Goal: Task Accomplishment & Management: Manage account settings

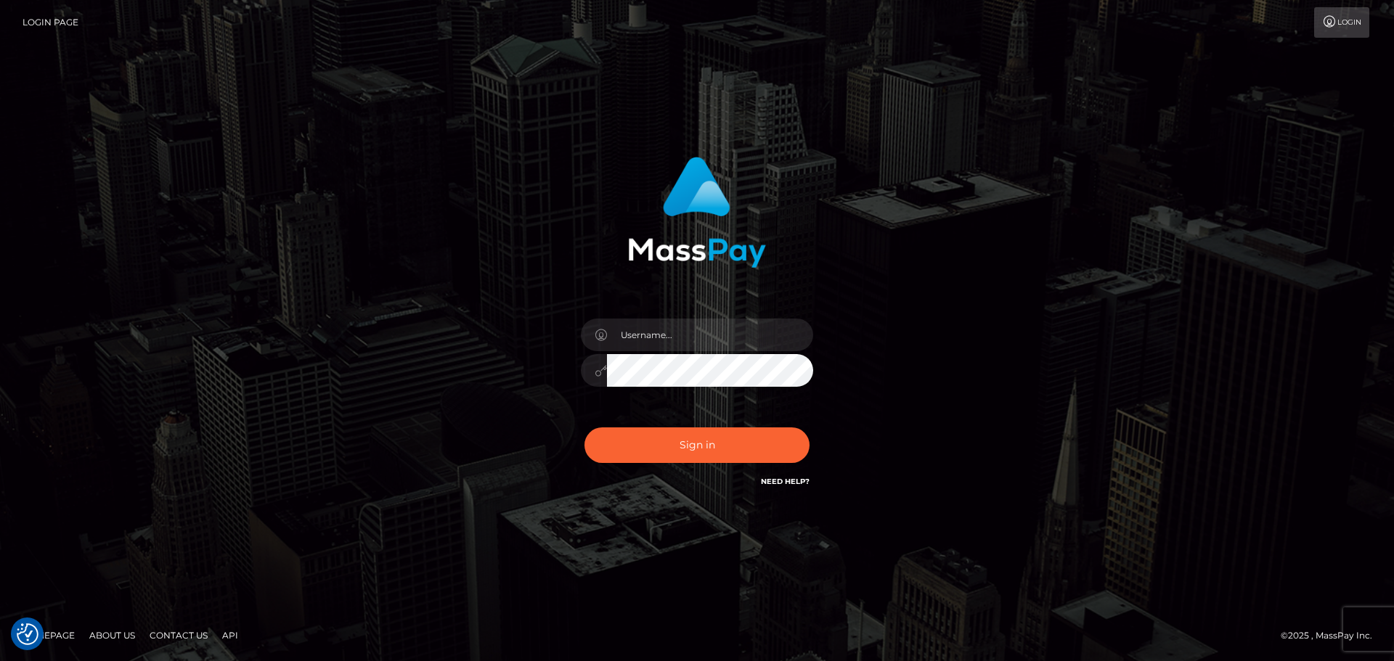
type input "[EMAIL_ADDRESS][DOMAIN_NAME]"
click at [584, 428] on button "Sign in" at bounding box center [696, 446] width 225 height 36
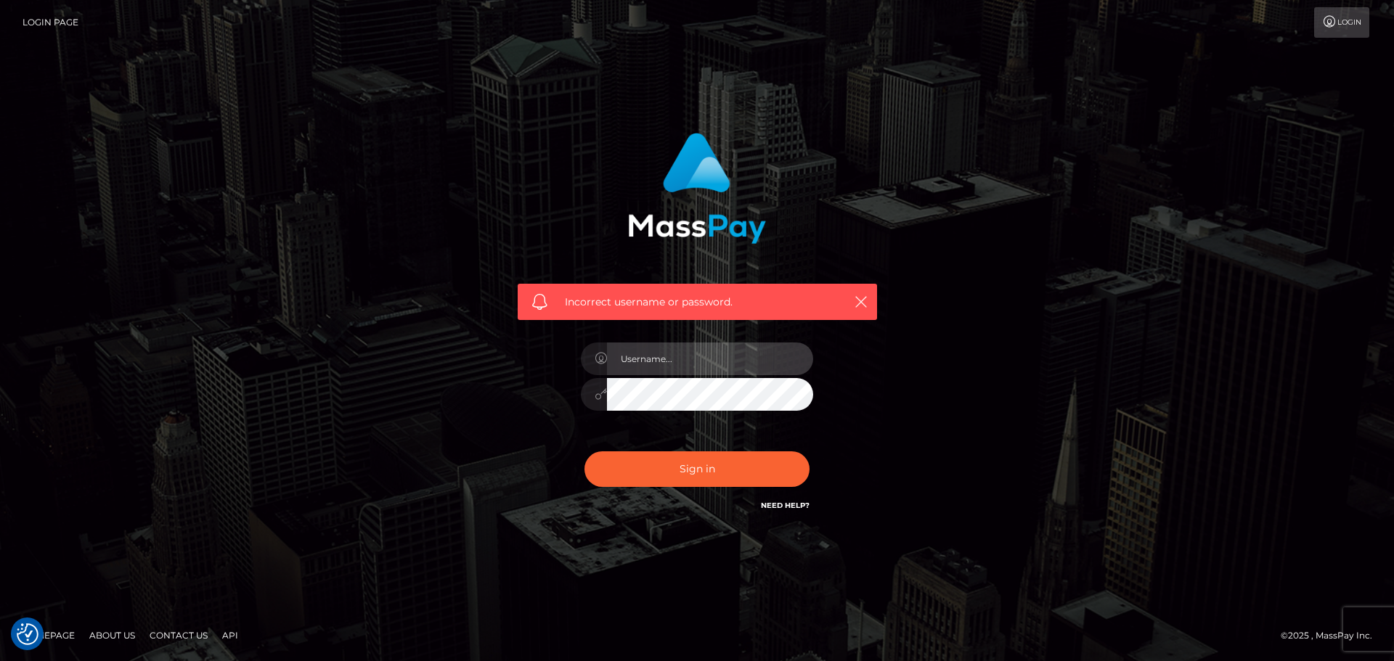
click at [668, 359] on input "text" at bounding box center [710, 359] width 206 height 33
type input "[EMAIL_ADDRESS][DOMAIN_NAME]"
click at [584, 452] on button "Sign in" at bounding box center [696, 470] width 225 height 36
click at [669, 355] on input "text" at bounding box center [710, 359] width 206 height 33
type input "[EMAIL_ADDRESS][DOMAIN_NAME]"
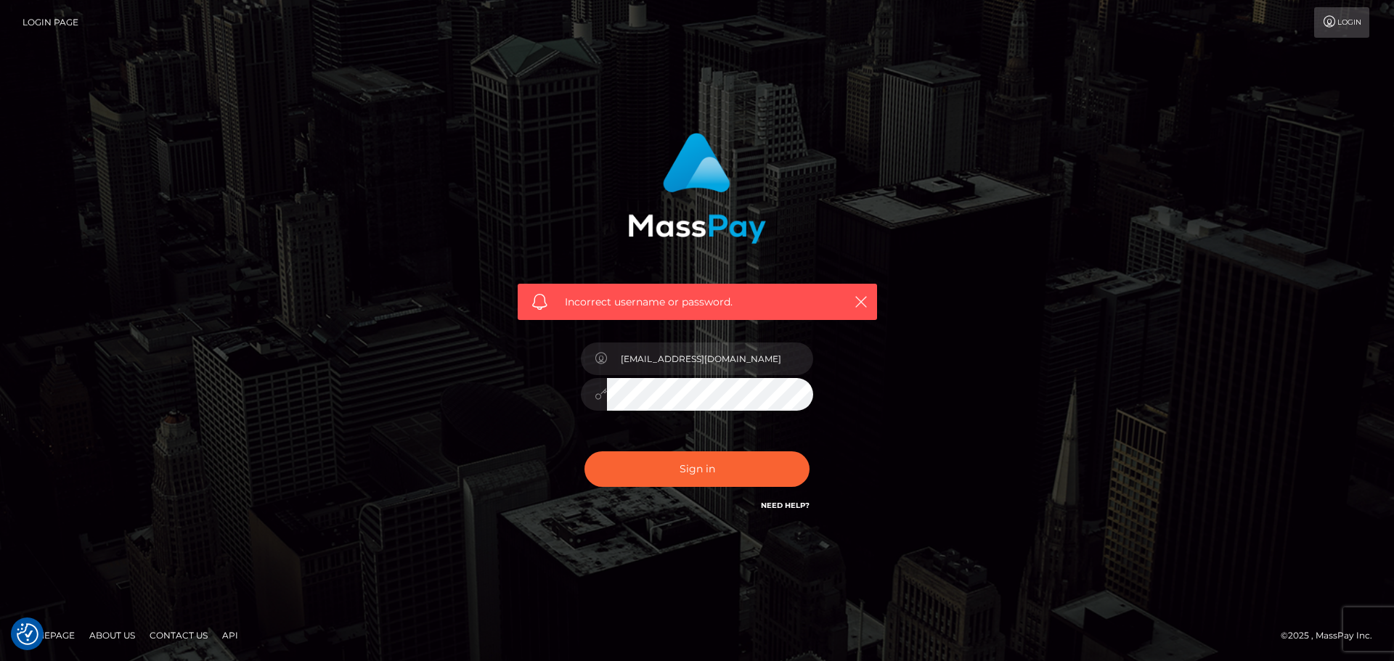
click at [584, 452] on button "Sign in" at bounding box center [696, 470] width 225 height 36
click at [652, 364] on input "text" at bounding box center [710, 359] width 206 height 33
type input "[EMAIL_ADDRESS][DOMAIN_NAME]"
click at [584, 452] on button "Sign in" at bounding box center [696, 470] width 225 height 36
click at [672, 364] on input "text" at bounding box center [710, 359] width 206 height 33
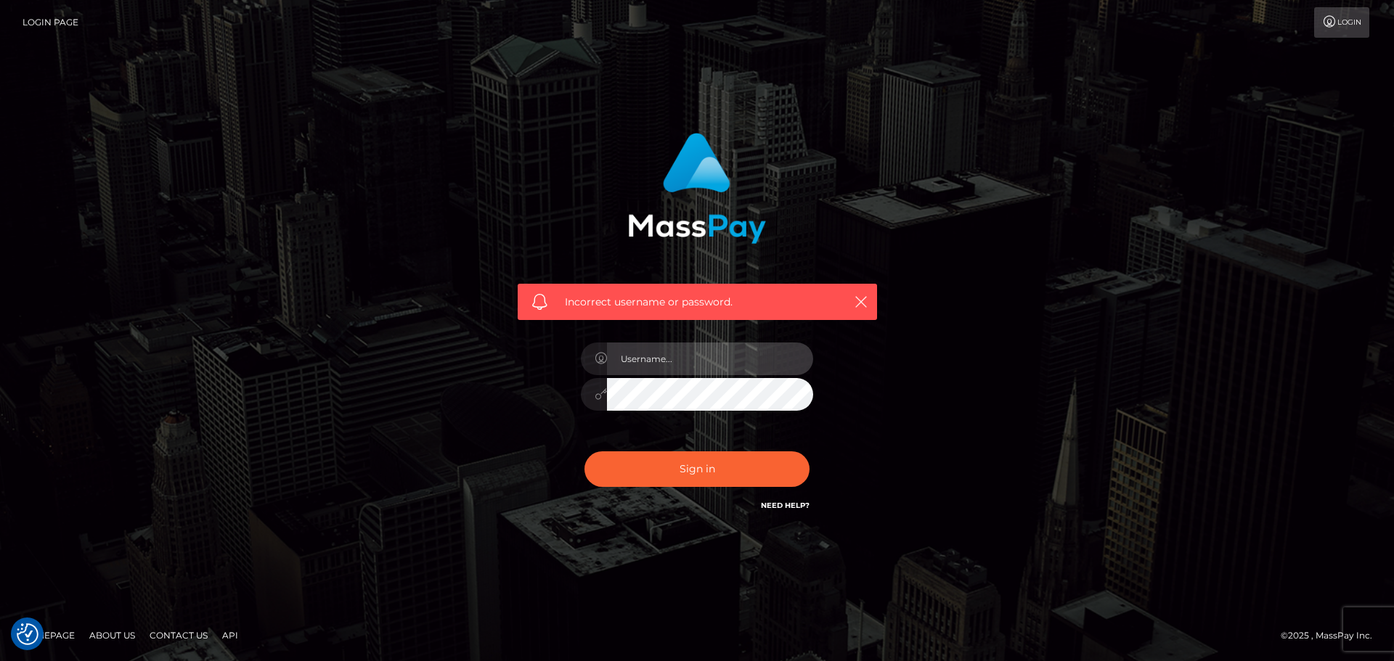
type input "wandawillowoce@gmail.com"
click at [776, 504] on link "Need Help?" at bounding box center [785, 505] width 49 height 9
click at [764, 367] on input "wandawillowoce@gmail.com" at bounding box center [710, 359] width 206 height 33
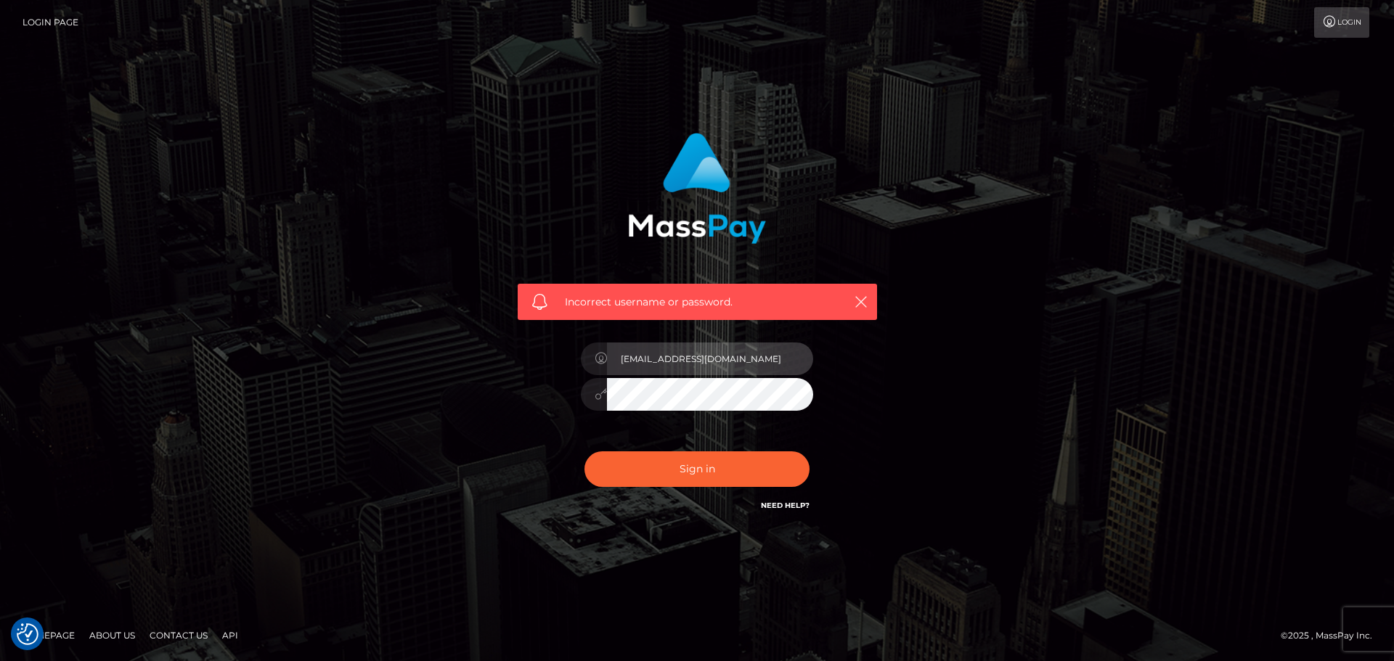
click at [696, 366] on input "wandawillowoce@gmail.com" at bounding box center [710, 359] width 206 height 33
click at [690, 372] on input "text" at bounding box center [710, 359] width 206 height 33
type input "[EMAIL_ADDRESS][DOMAIN_NAME]"
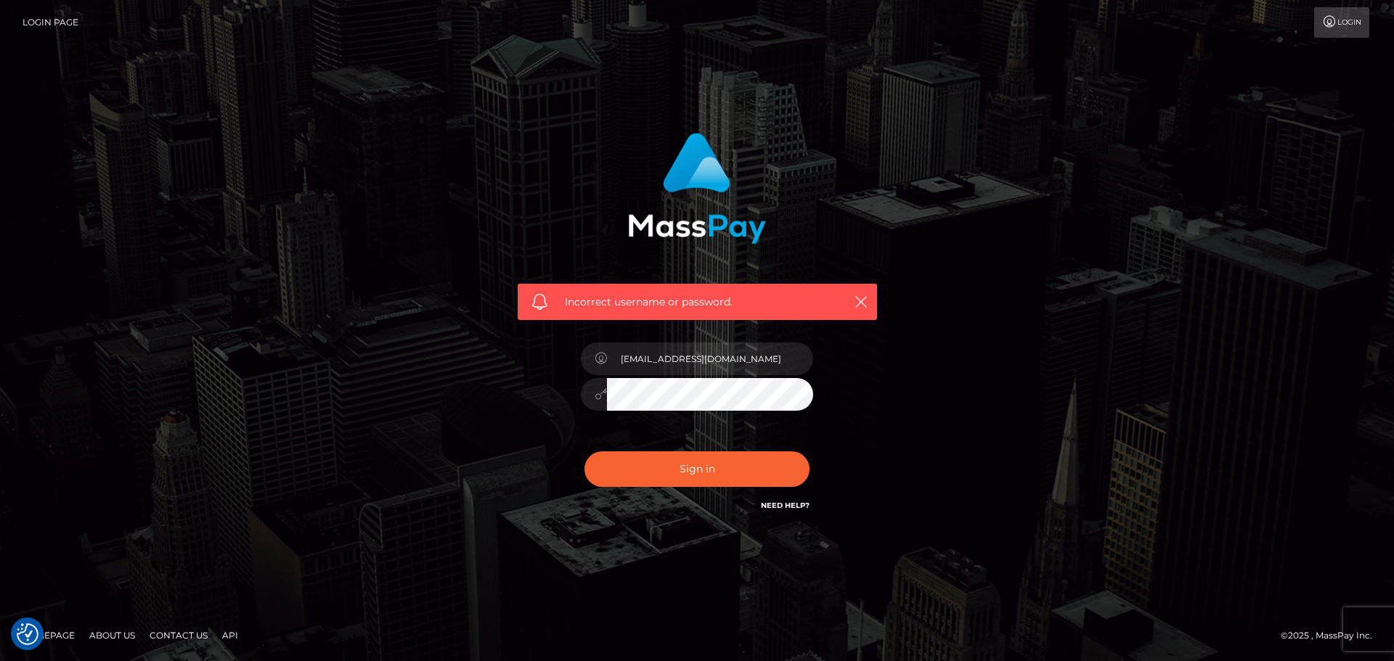
click at [584, 452] on button "Sign in" at bounding box center [696, 470] width 225 height 36
click at [622, 357] on input "text" at bounding box center [710, 359] width 206 height 33
type input "[EMAIL_ADDRESS][DOMAIN_NAME]"
click at [584, 452] on button "Sign in" at bounding box center [696, 470] width 225 height 36
click at [680, 363] on input "text" at bounding box center [710, 359] width 206 height 33
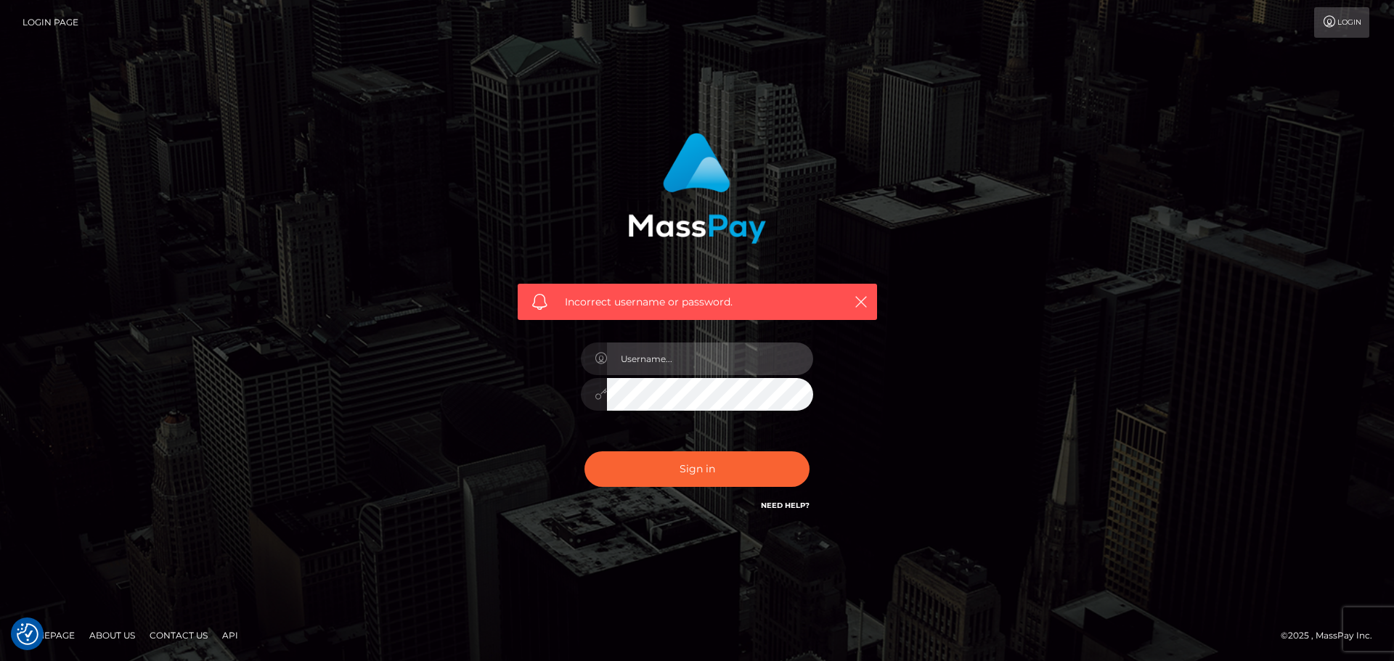
type input "[EMAIL_ADDRESS][DOMAIN_NAME]"
click at [584, 452] on button "Sign in" at bounding box center [696, 470] width 225 height 36
click at [650, 368] on input "text" at bounding box center [710, 359] width 206 height 33
type input "[EMAIL_ADDRESS][DOMAIN_NAME]"
click at [584, 452] on button "Sign in" at bounding box center [696, 470] width 225 height 36
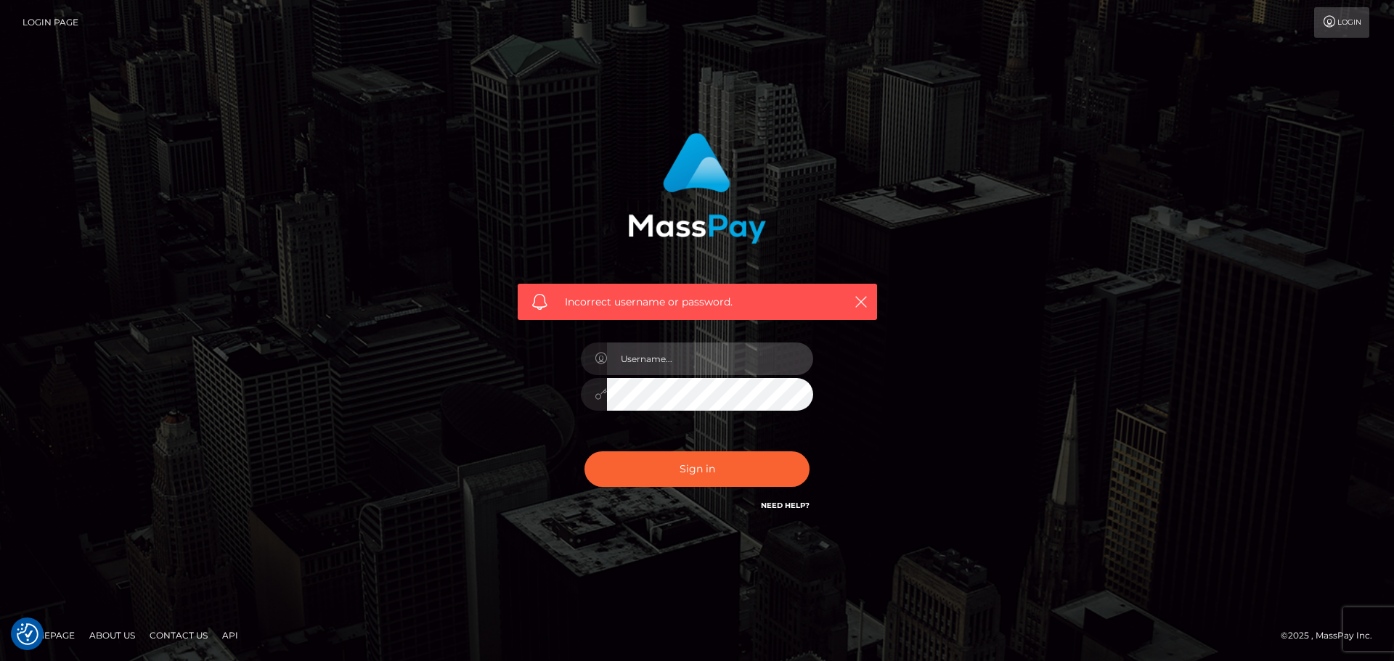
drag, startPoint x: 0, startPoint y: 0, endPoint x: 678, endPoint y: 372, distance: 773.3
click at [678, 372] on input "text" at bounding box center [710, 359] width 206 height 33
type input "[EMAIL_ADDRESS][DOMAIN_NAME]"
click at [584, 452] on button "Sign in" at bounding box center [696, 470] width 225 height 36
click at [786, 503] on link "Need Help?" at bounding box center [785, 505] width 49 height 9
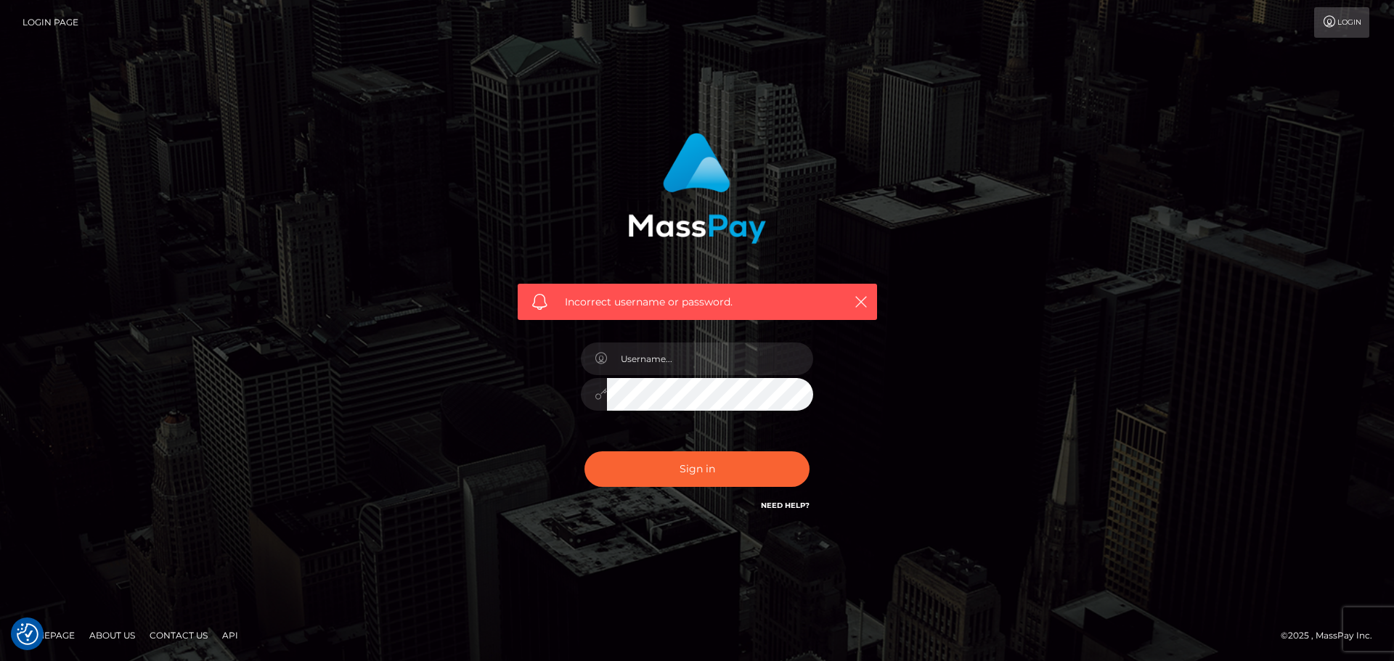
click at [658, 303] on span "Incorrect username or password." at bounding box center [697, 302] width 265 height 15
click at [50, 11] on link "Login Page" at bounding box center [51, 22] width 56 height 30
